Goal: Find specific page/section: Find specific page/section

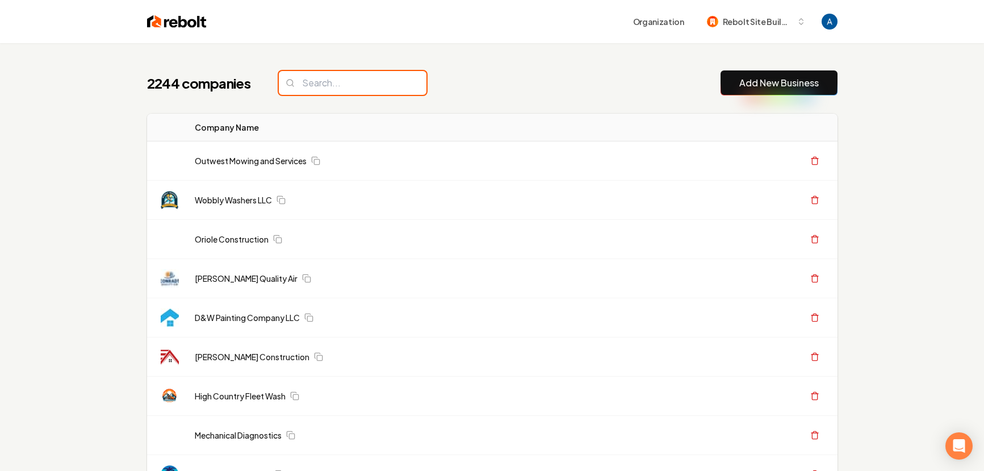
click at [326, 80] on input "search" at bounding box center [353, 83] width 148 height 24
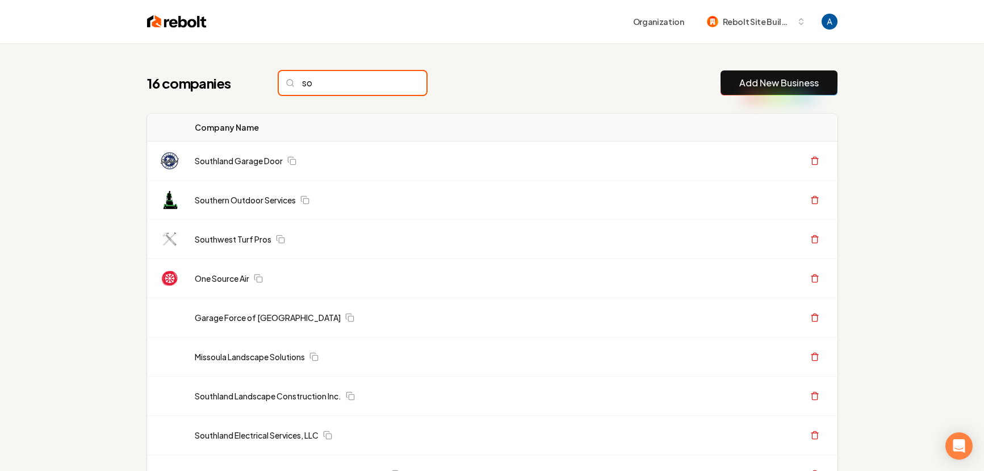
type input "s"
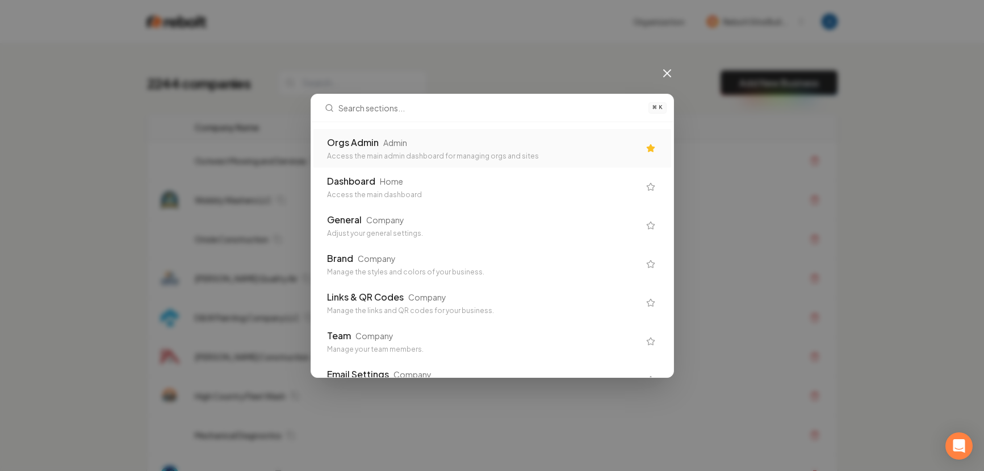
click at [384, 147] on div "Orgs Admin Admin" at bounding box center [483, 143] width 312 height 14
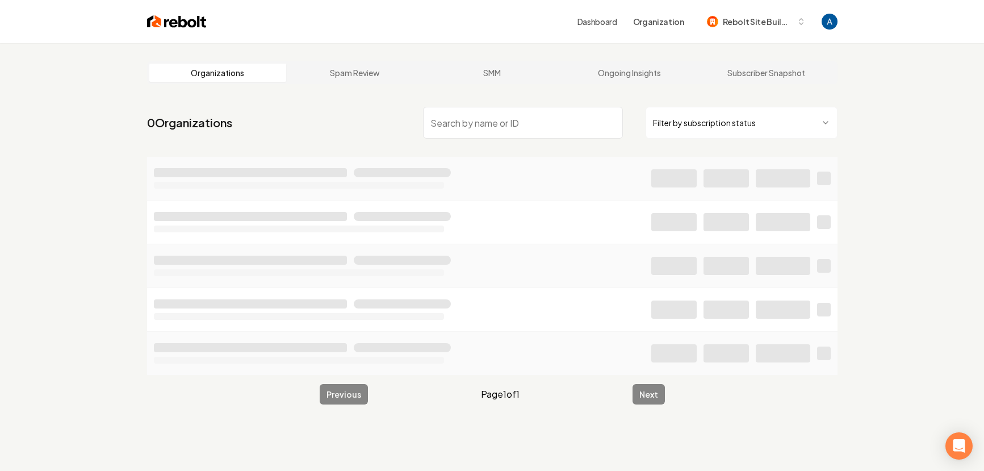
click at [486, 123] on input "search" at bounding box center [523, 123] width 200 height 32
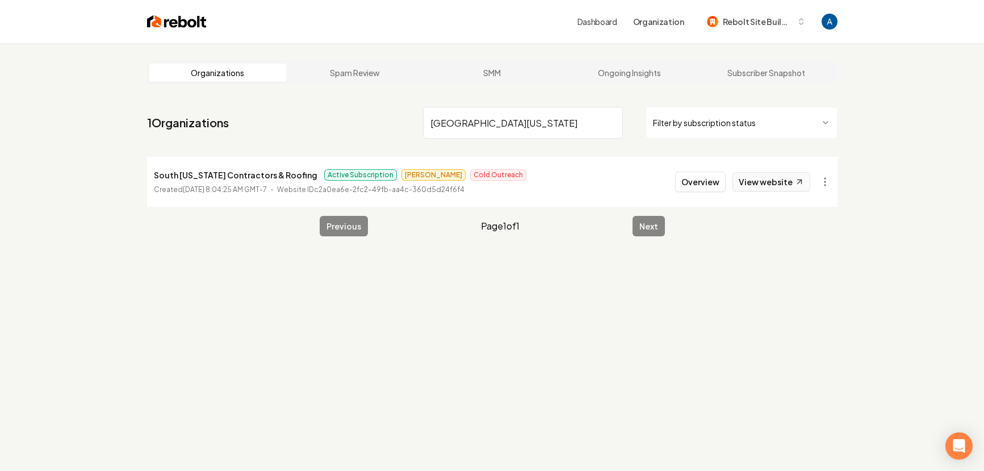
type input "[GEOGRAPHIC_DATA][US_STATE]"
click at [771, 181] on link "View website" at bounding box center [772, 181] width 78 height 19
click at [610, 123] on input "[GEOGRAPHIC_DATA][US_STATE]" at bounding box center [523, 123] width 200 height 32
type input "real [US_STATE]"
click at [757, 178] on link "View website" at bounding box center [772, 181] width 78 height 19
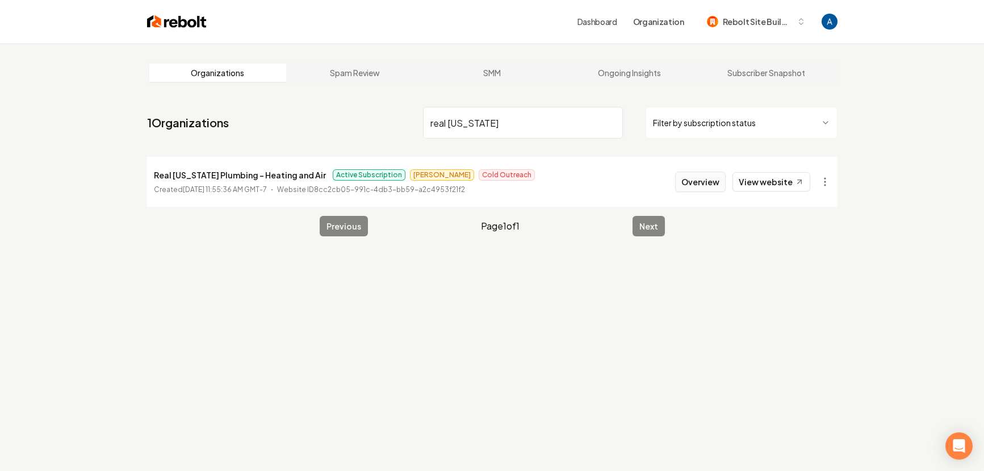
click at [712, 179] on button "Overview" at bounding box center [700, 182] width 51 height 20
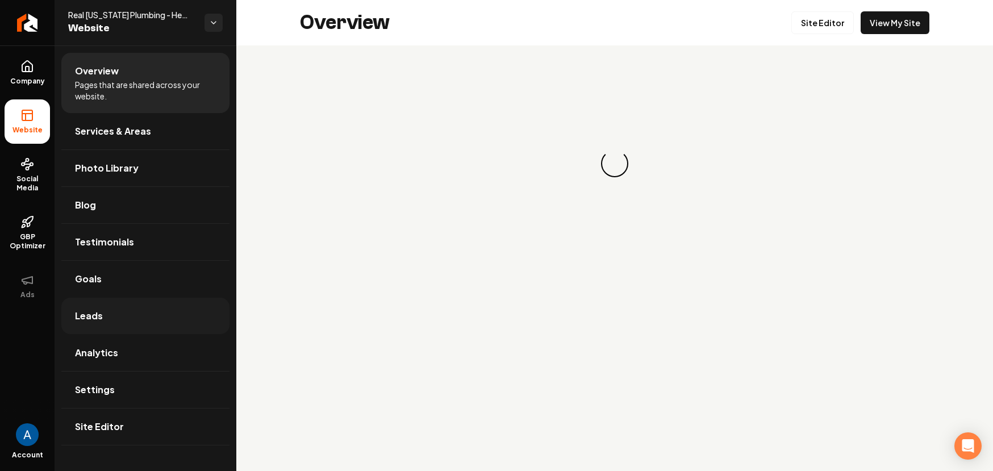
click at [94, 314] on span "Leads" at bounding box center [89, 316] width 28 height 14
